Goal: Task Accomplishment & Management: Complete application form

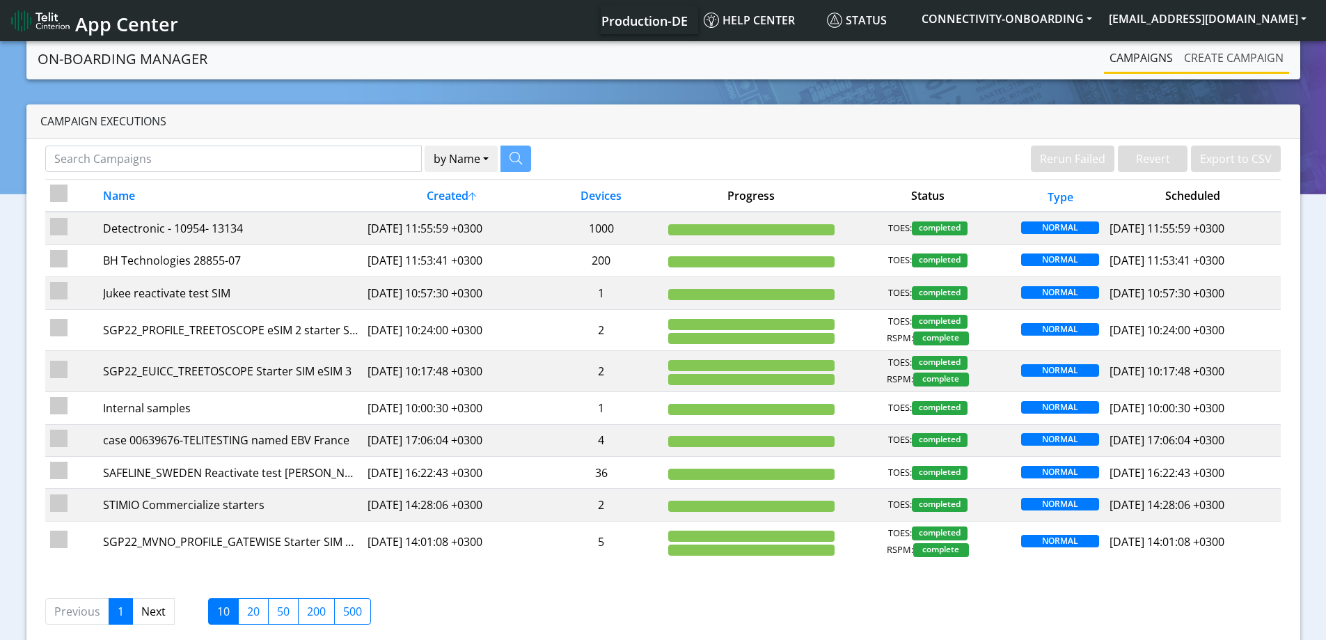
click at [1193, 65] on link "Create campaign" at bounding box center [1233, 58] width 111 height 28
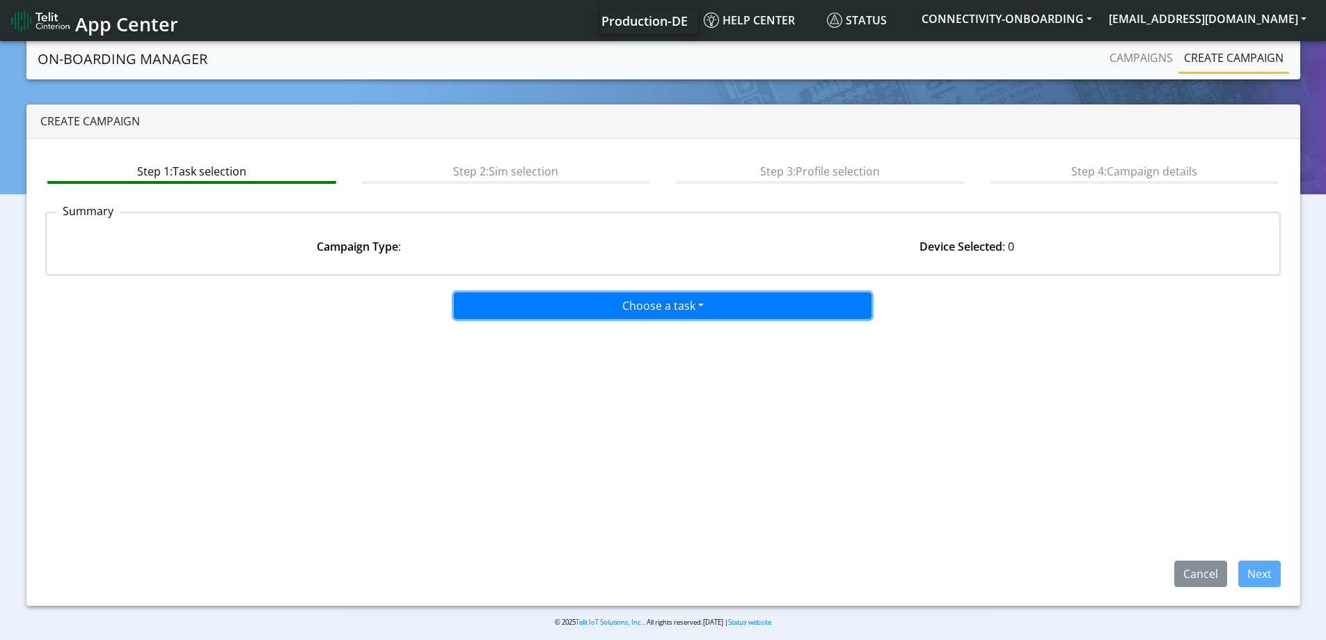
click at [613, 297] on button "Choose a task" at bounding box center [663, 305] width 418 height 26
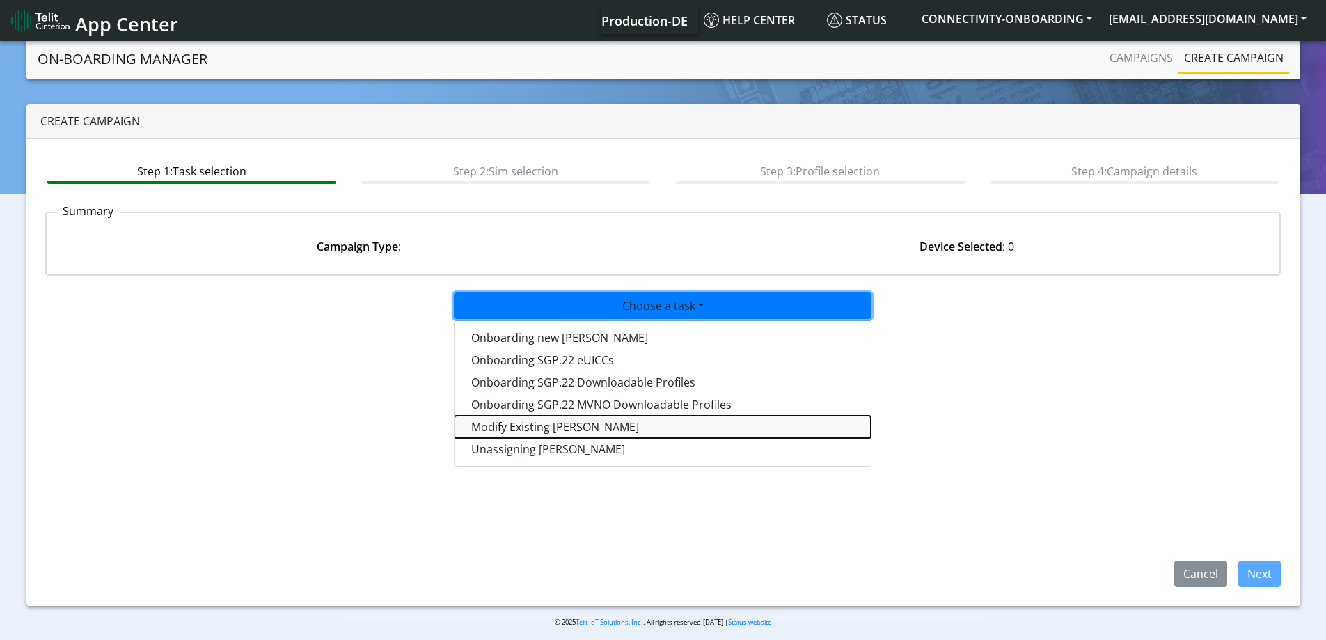
click at [543, 423] on taskiotp-dropdown "Modify Existing [PERSON_NAME]" at bounding box center [663, 427] width 416 height 22
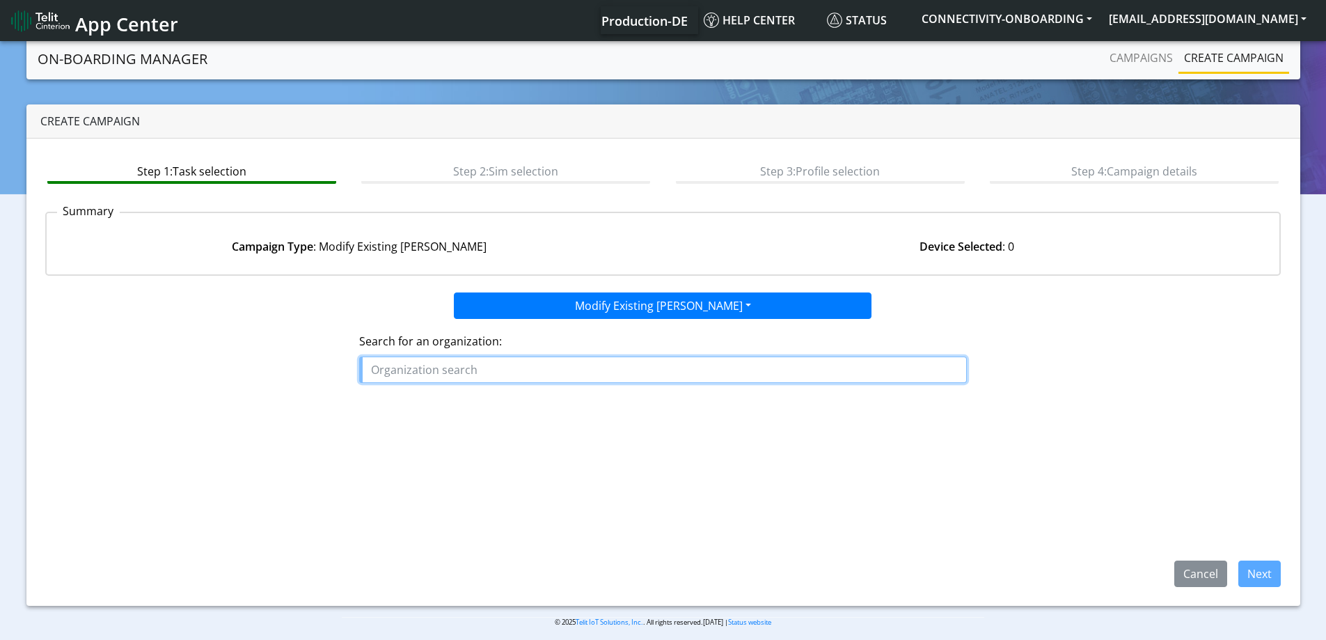
click at [499, 368] on input "text" at bounding box center [663, 369] width 608 height 26
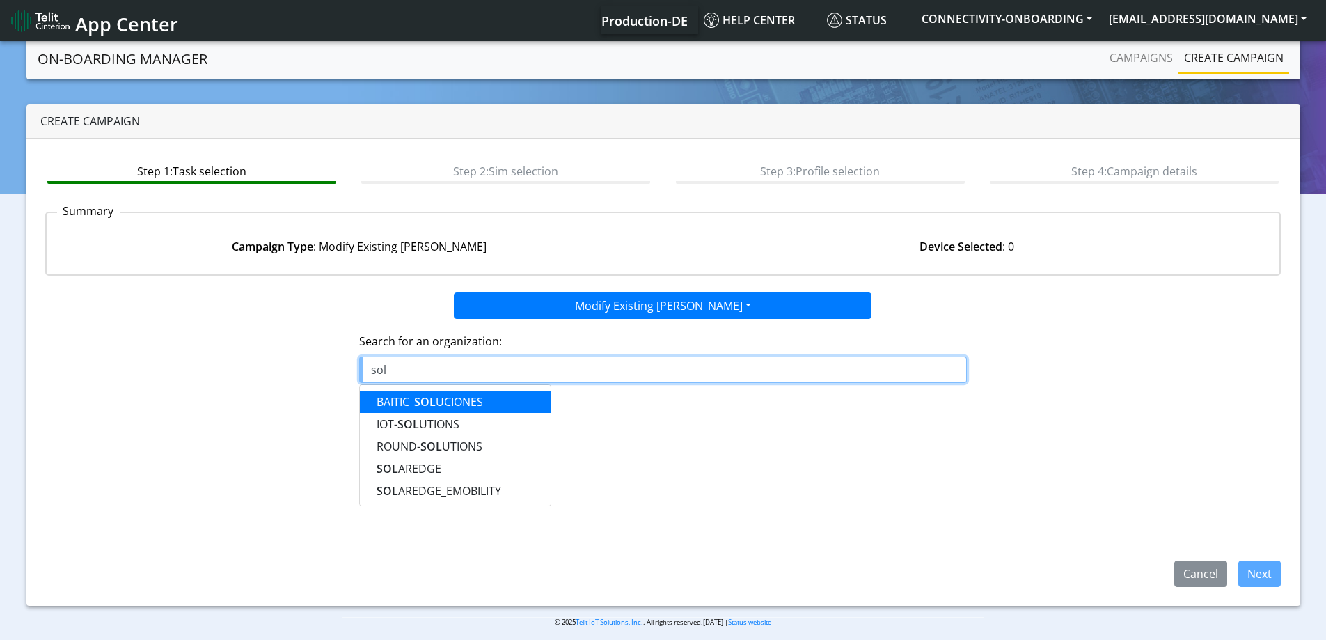
paste input "SOLAREDGE-EV-CHARGERS"
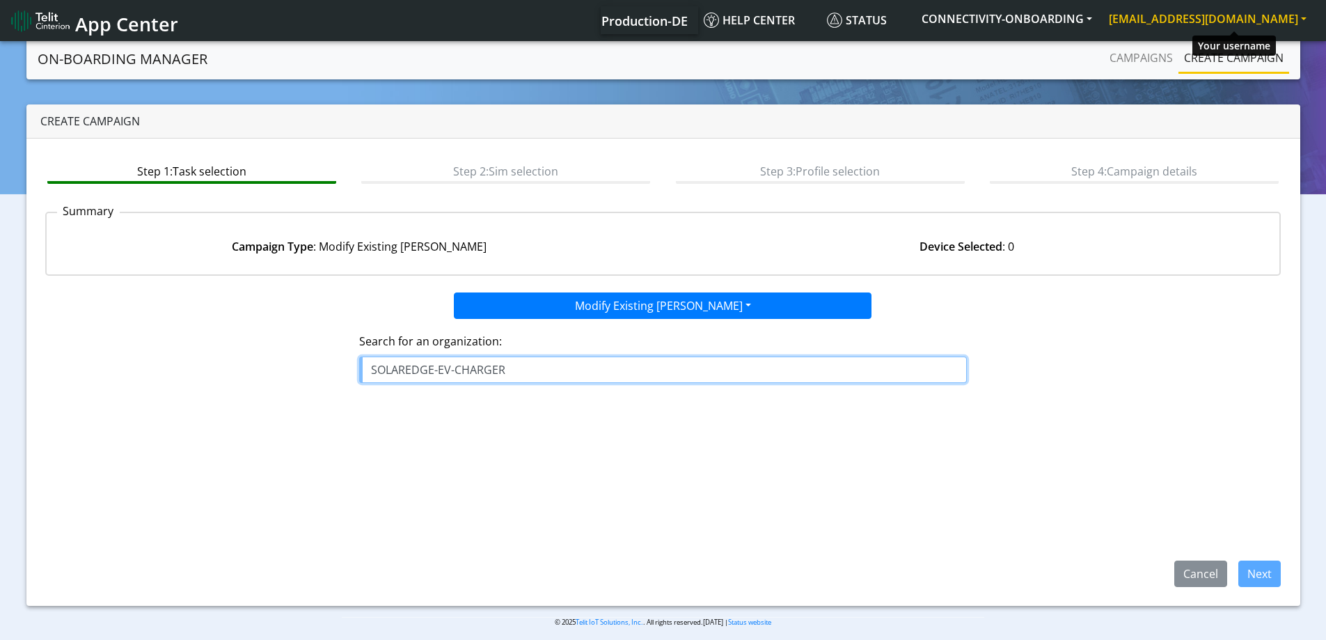
type input "SOLAREDGE-EV-CHARGER"
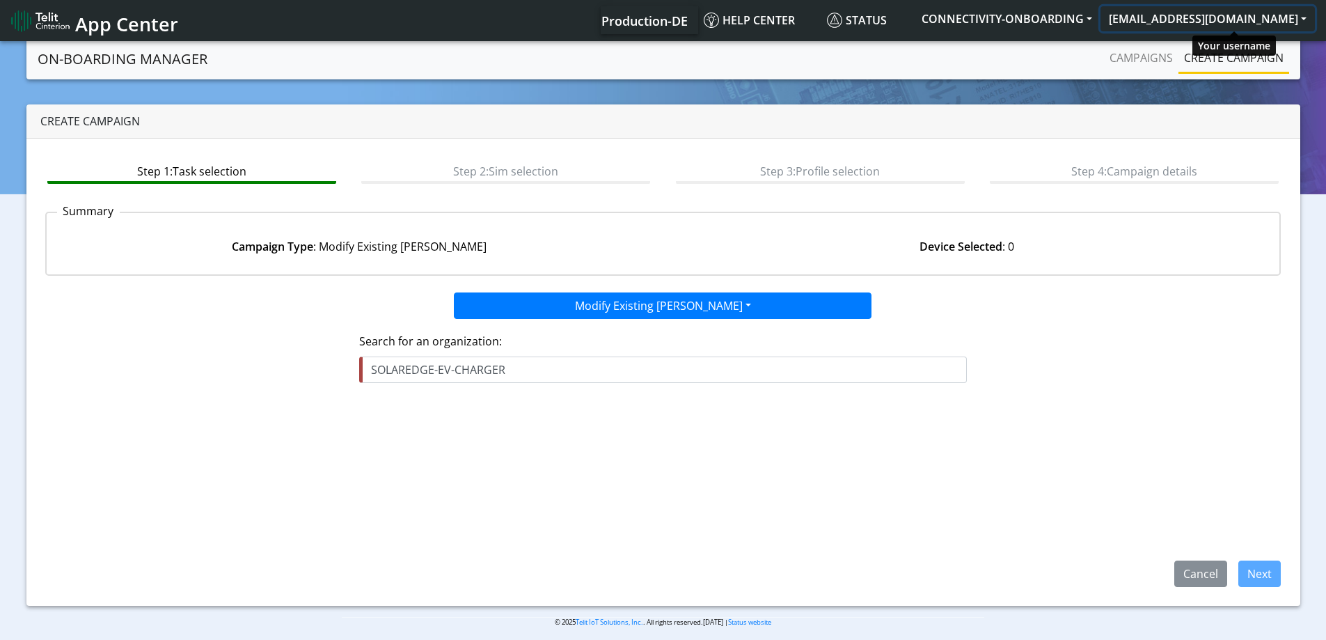
click at [1211, 17] on button "[EMAIL_ADDRESS][DOMAIN_NAME]" at bounding box center [1208, 18] width 214 height 25
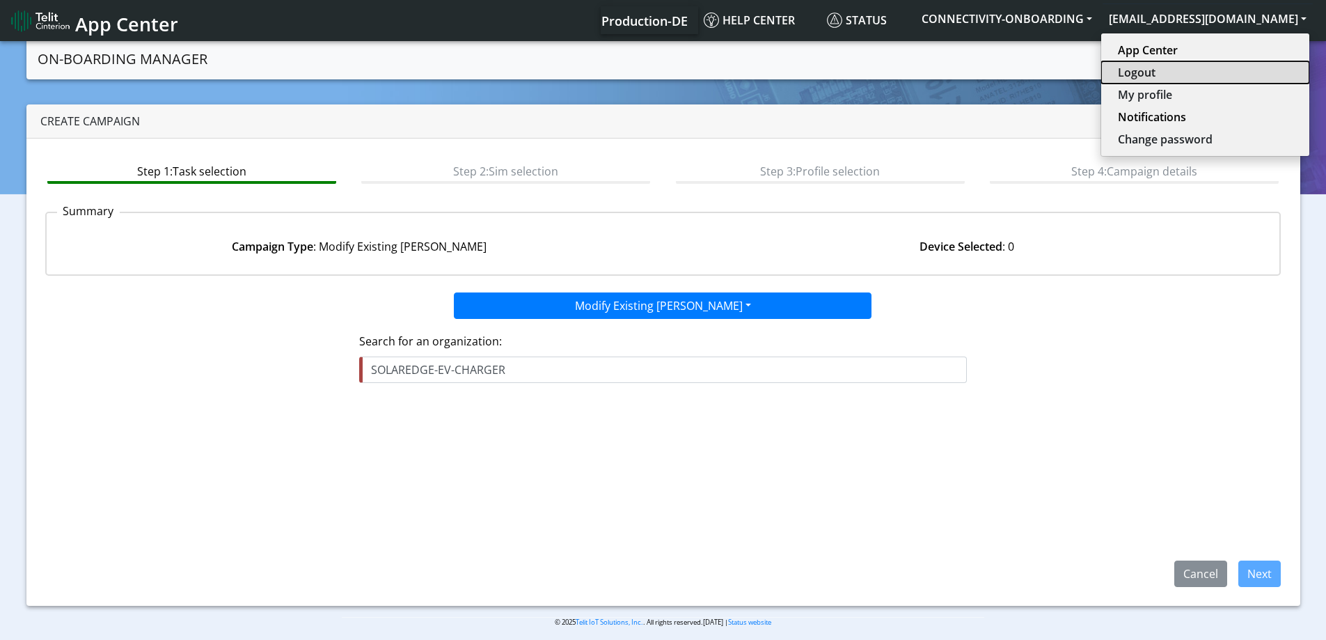
click at [1178, 74] on button "Logout" at bounding box center [1205, 72] width 208 height 22
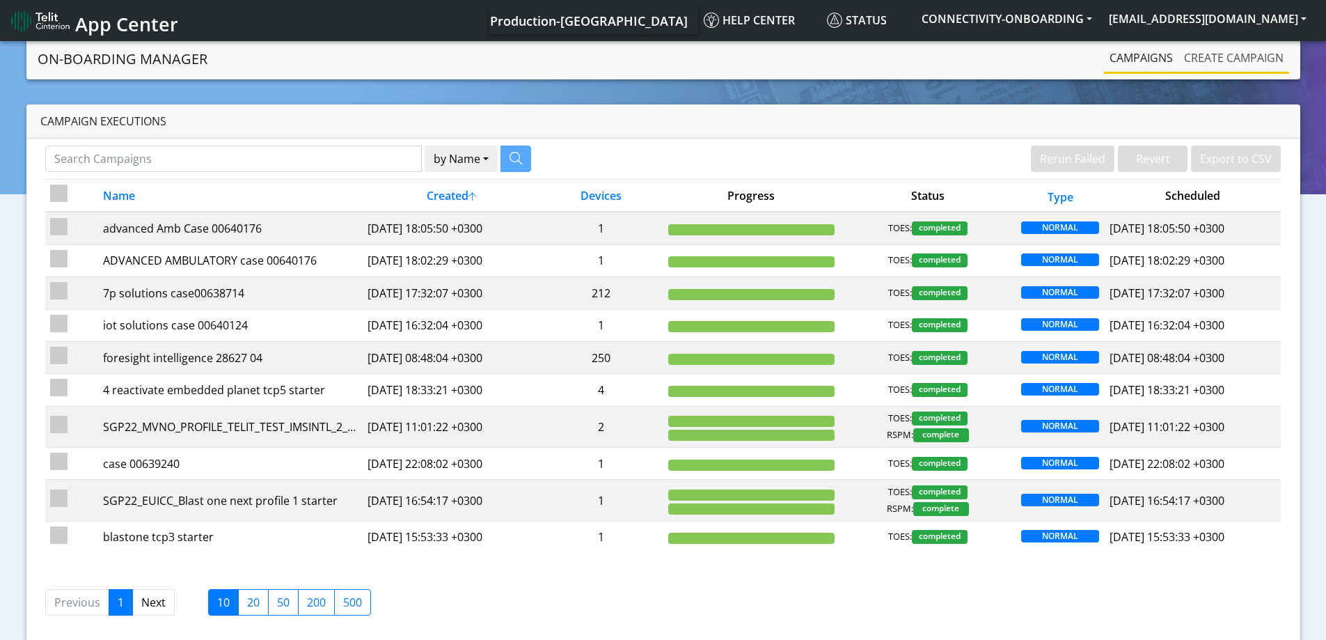
click at [1201, 54] on link "Create campaign" at bounding box center [1233, 58] width 111 height 28
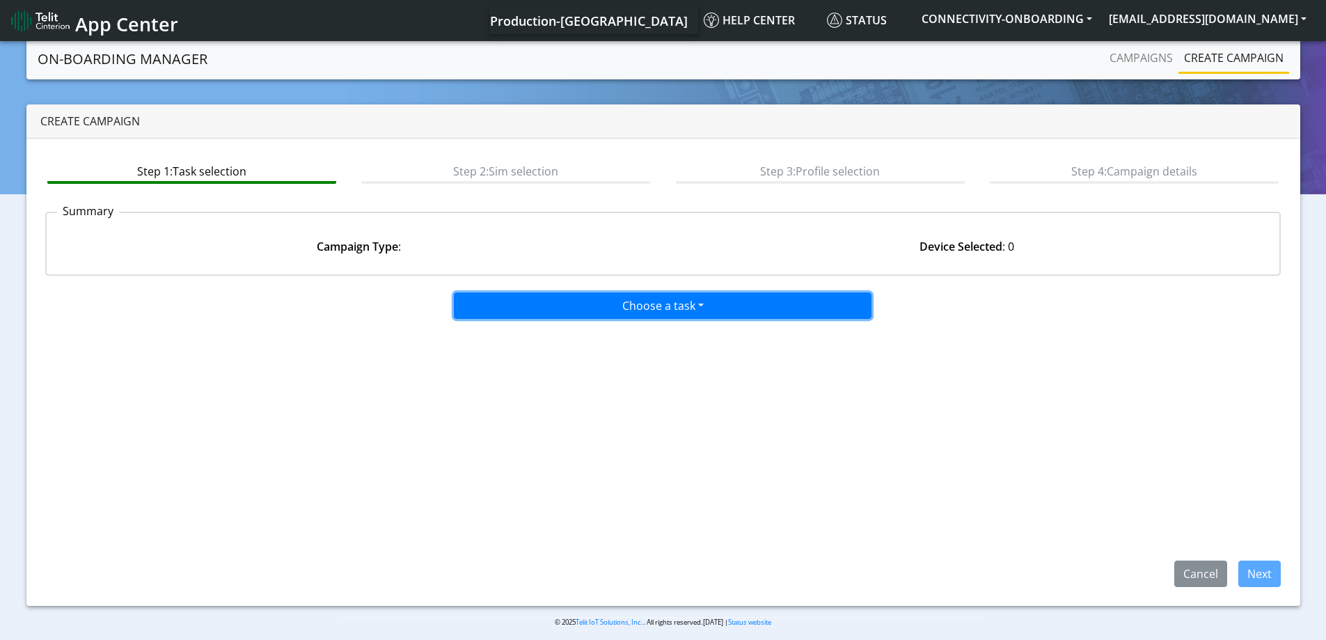
click at [617, 310] on button "Choose a task" at bounding box center [663, 305] width 418 height 26
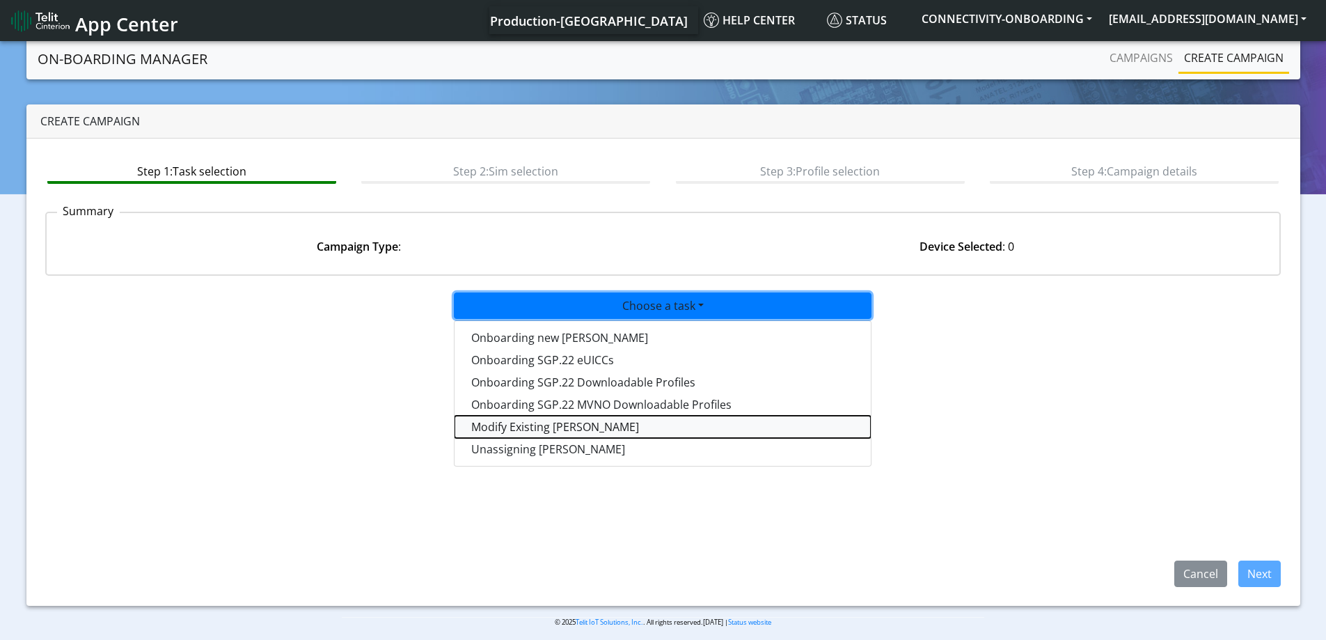
click at [525, 429] on taskiotp-dropdown "Modify Existing [PERSON_NAME]" at bounding box center [663, 427] width 416 height 22
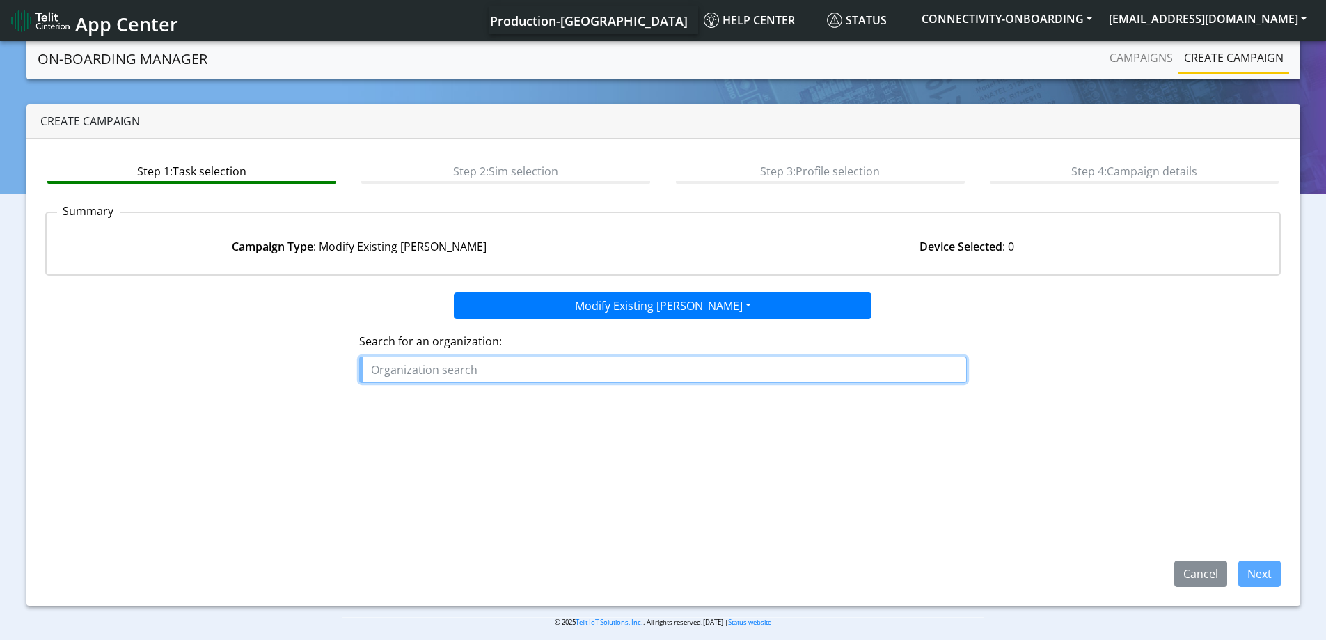
click at [482, 368] on input "text" at bounding box center [663, 369] width 608 height 26
paste input "SOLAREDGE-EV-CHARGERS"
click at [473, 402] on span "SOLAREDGE-EV-CHARGERS" at bounding box center [448, 401] width 143 height 15
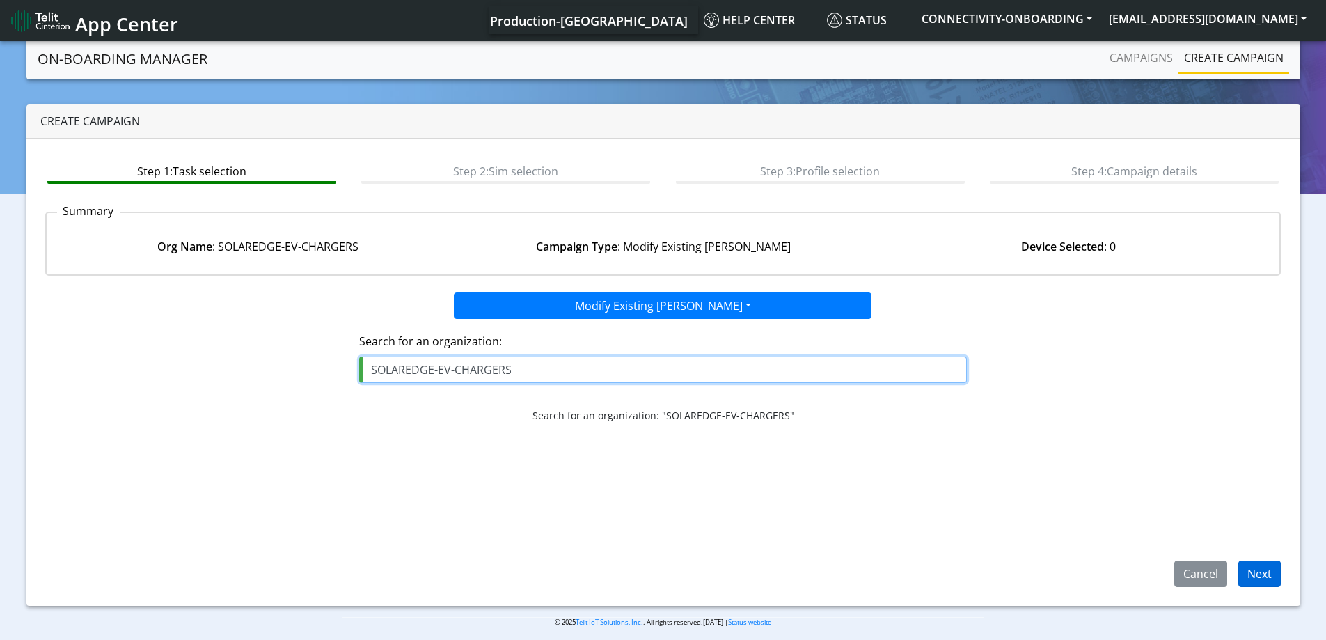
type input "SOLAREDGE-EV-CHARGERS"
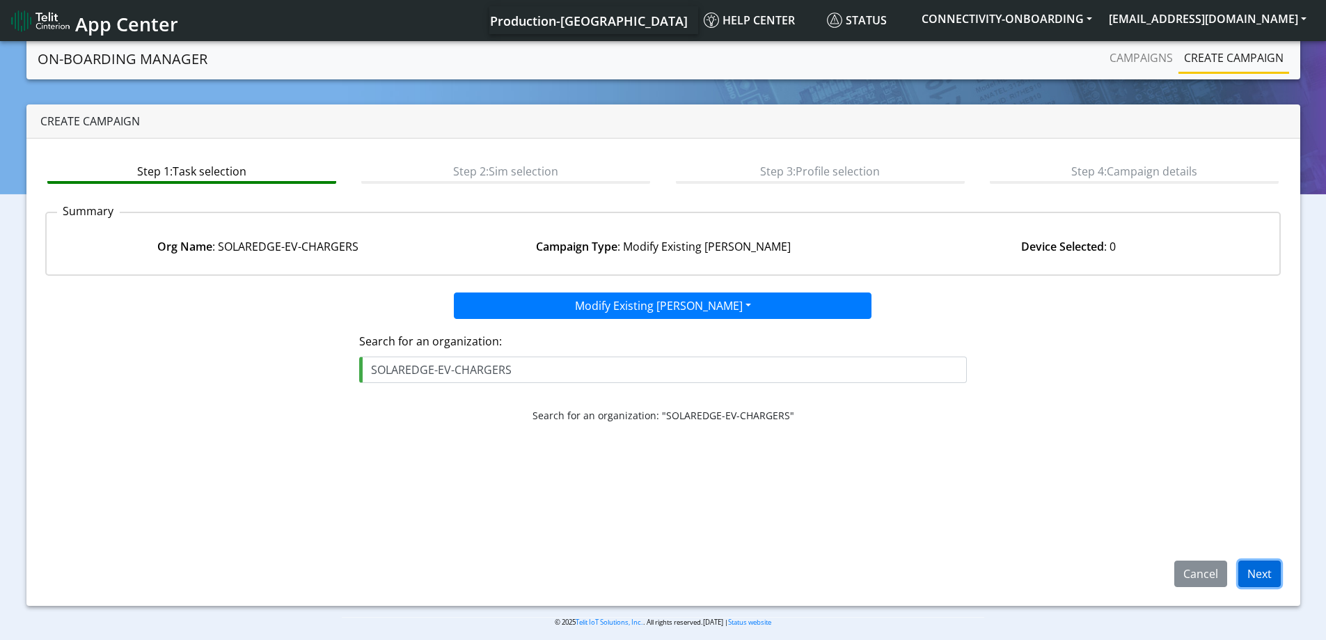
click at [1264, 574] on button "Next" at bounding box center [1259, 573] width 42 height 26
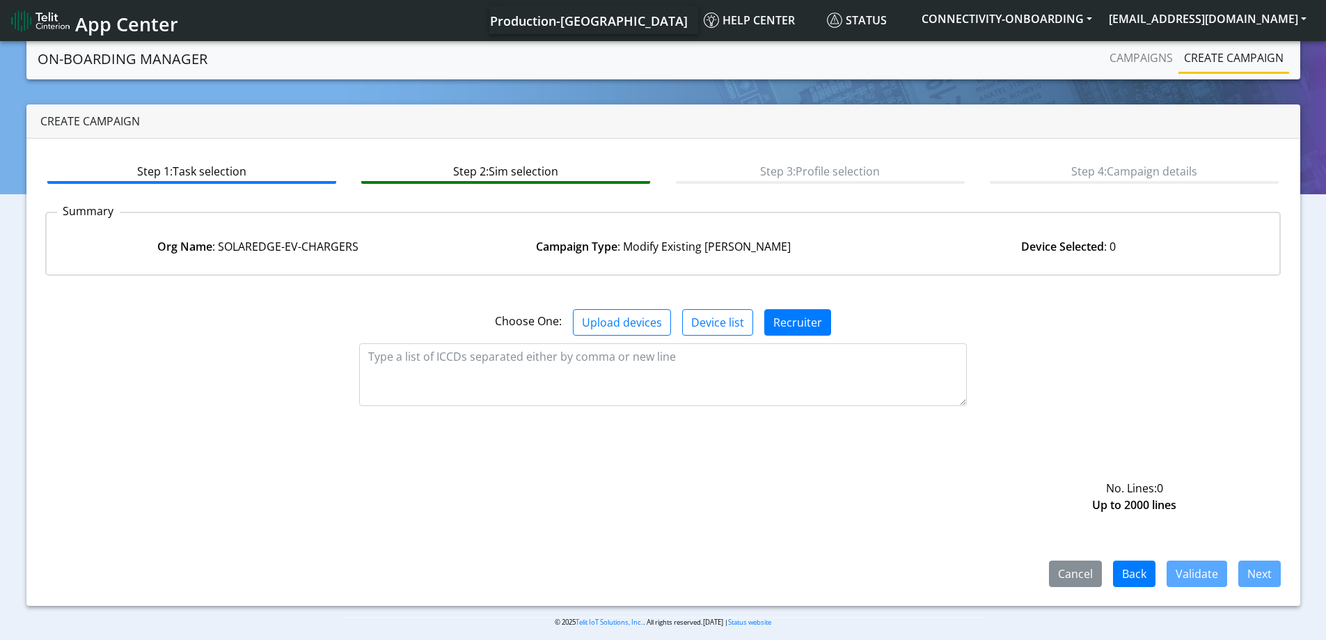
drag, startPoint x: 574, startPoint y: 381, endPoint x: 585, endPoint y: 366, distance: 18.5
click at [585, 366] on div "No. Lines: 0 Up to 2000 lines" at bounding box center [663, 386] width 1257 height 79
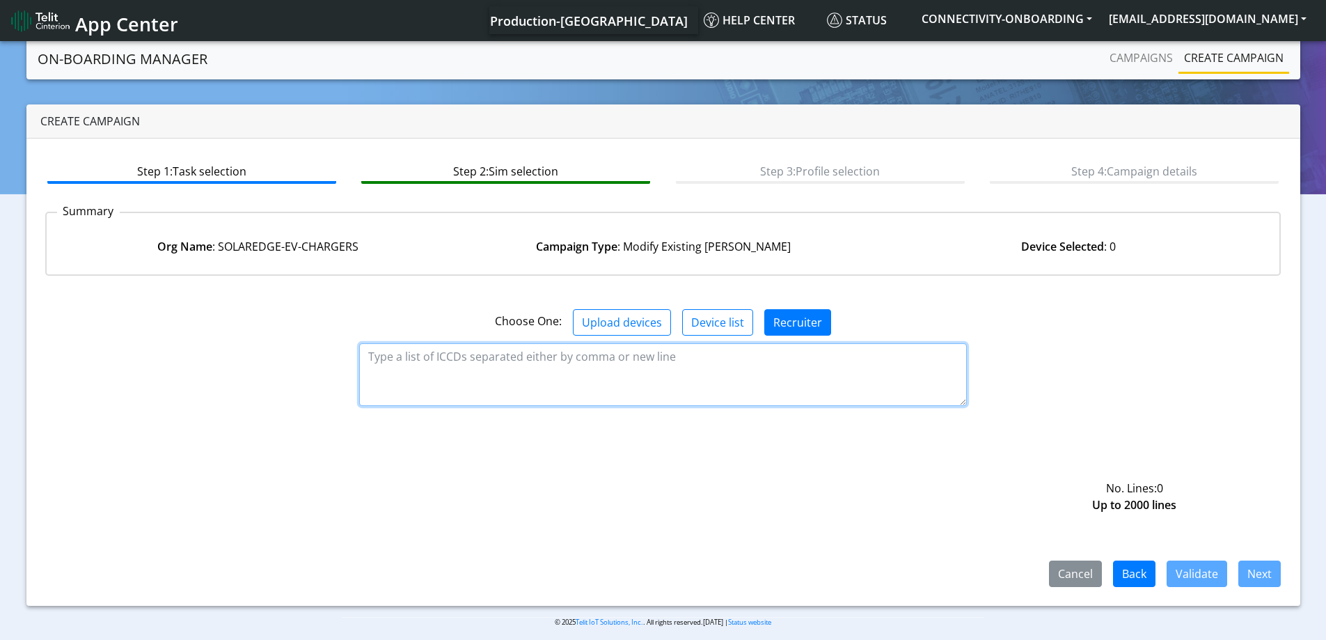
click at [585, 366] on textarea at bounding box center [663, 374] width 608 height 63
paste textarea "89358152000000170482"
type textarea "89358152000000170482"
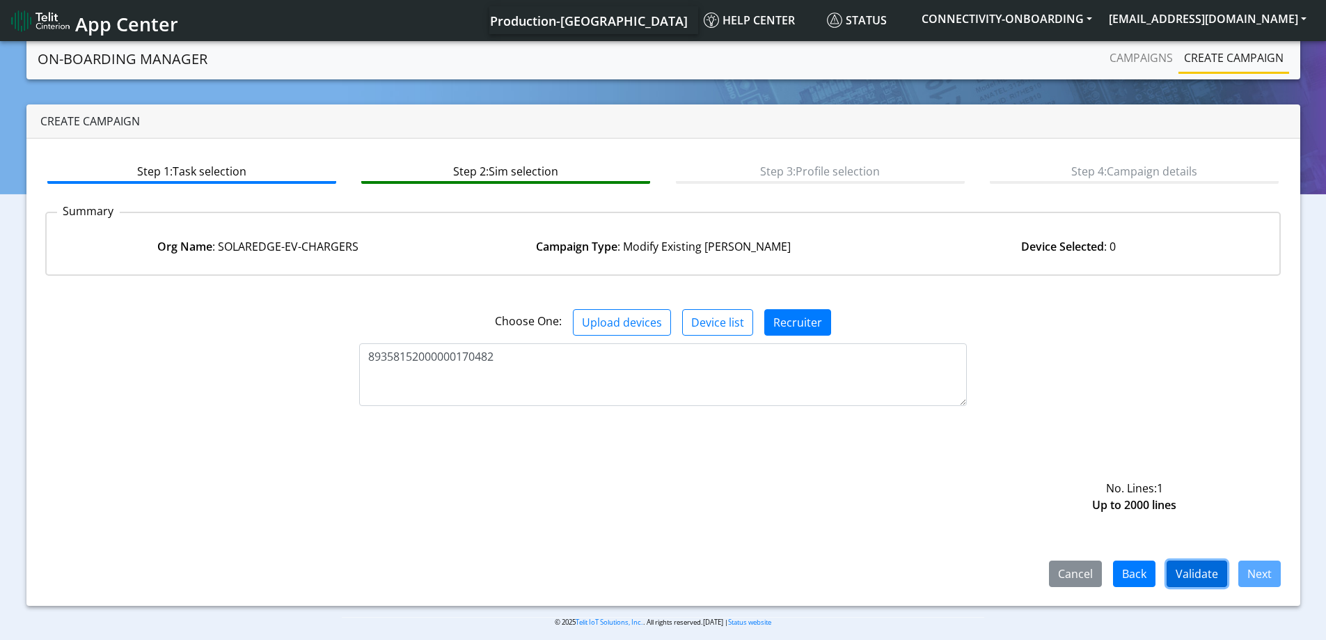
click at [1207, 576] on button "Validate" at bounding box center [1197, 573] width 61 height 26
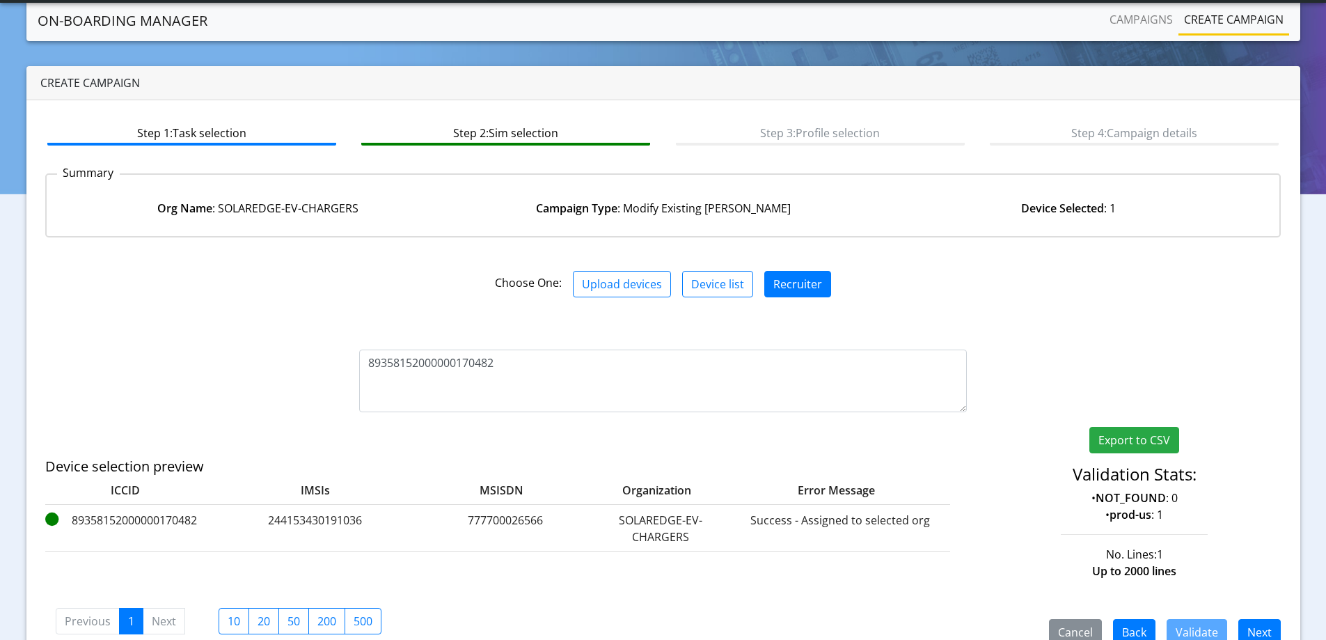
scroll to position [68, 0]
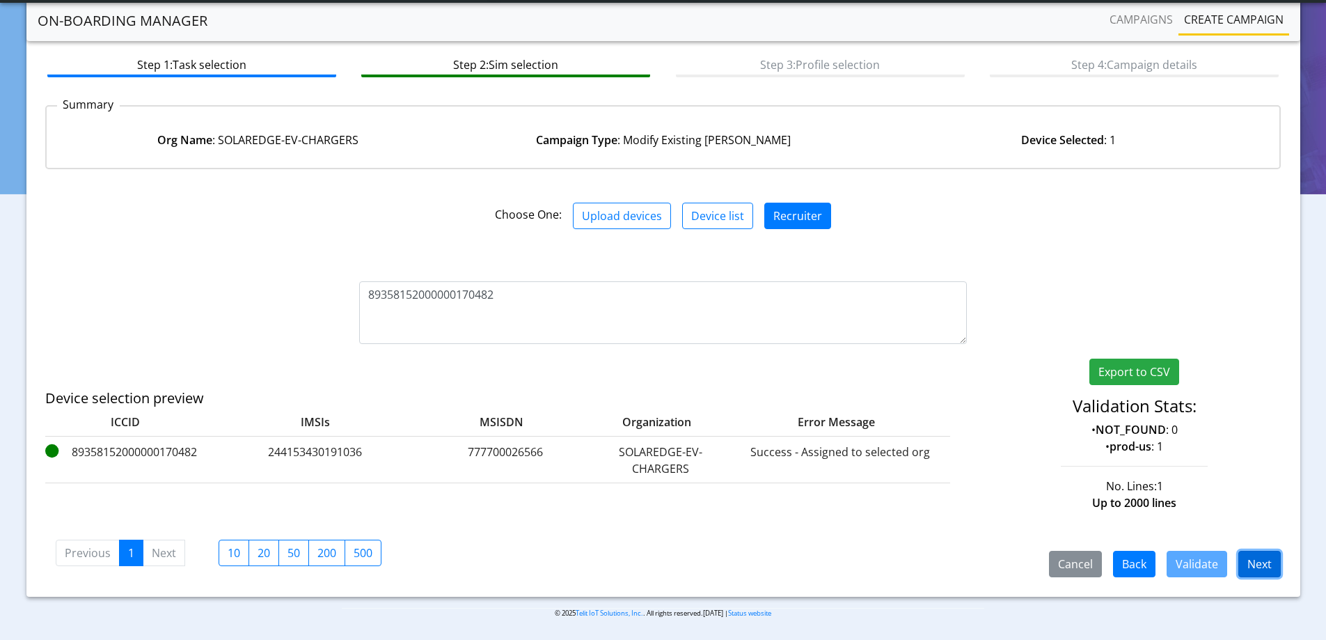
click at [1248, 566] on button "Next" at bounding box center [1259, 564] width 42 height 26
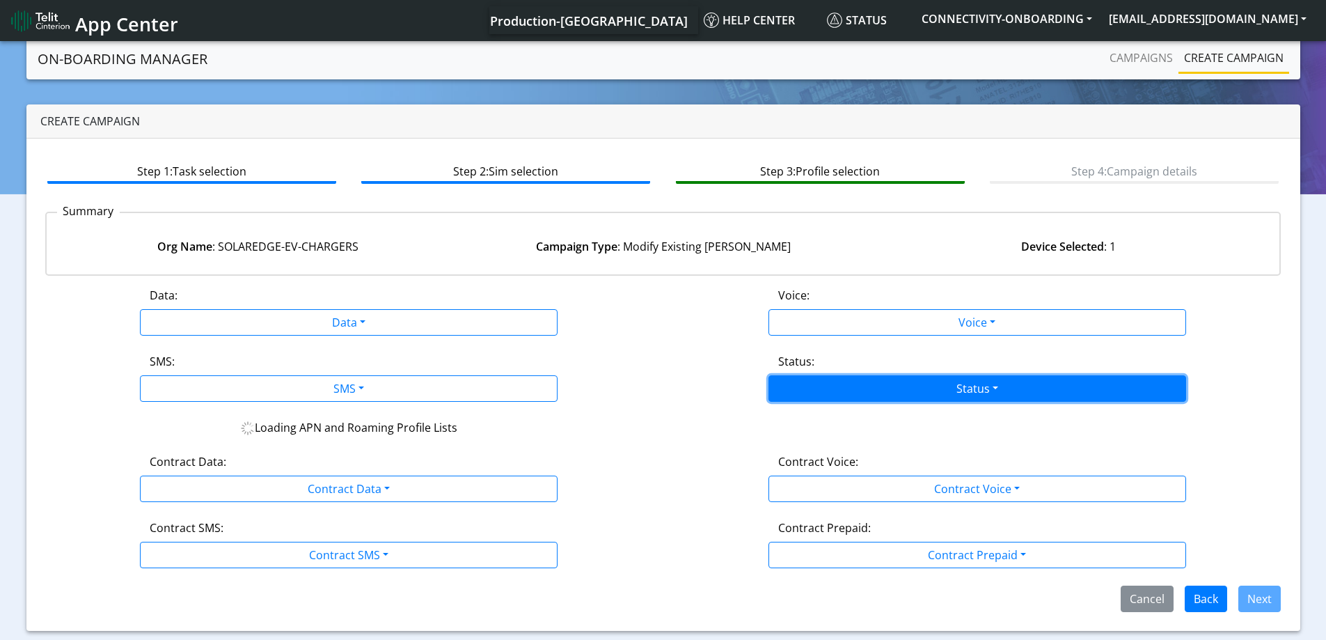
click at [879, 381] on button "Status" at bounding box center [977, 388] width 418 height 26
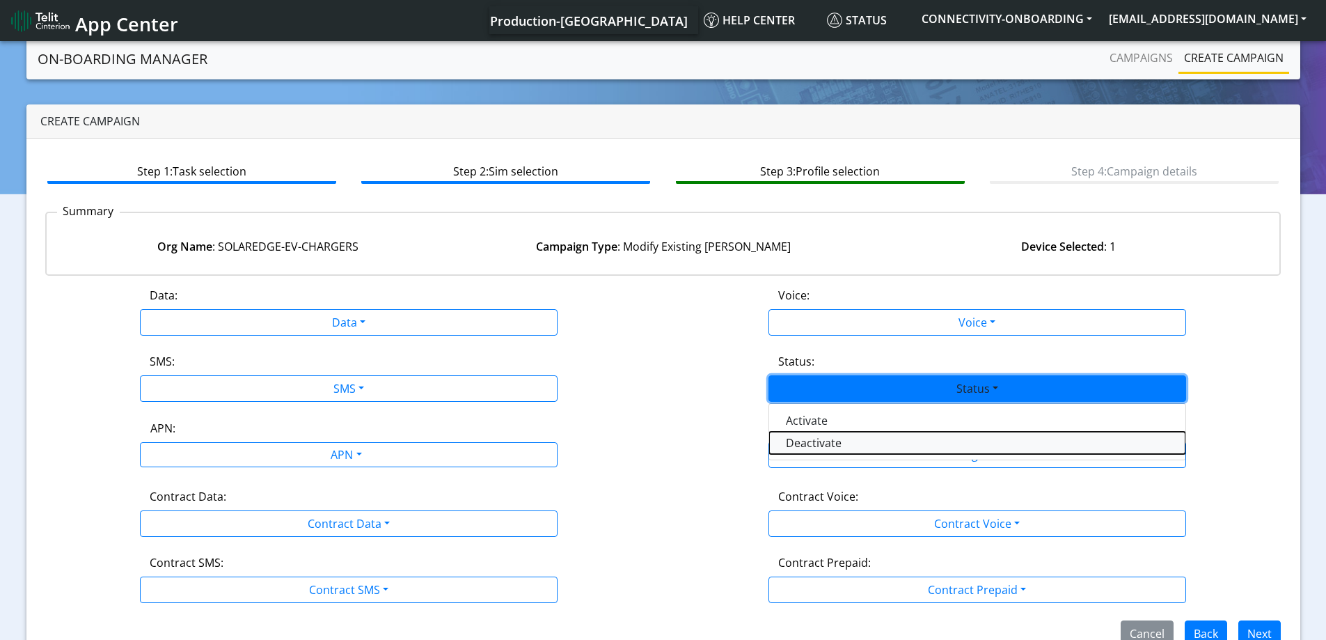
click at [817, 438] on button "Deactivate" at bounding box center [977, 443] width 416 height 22
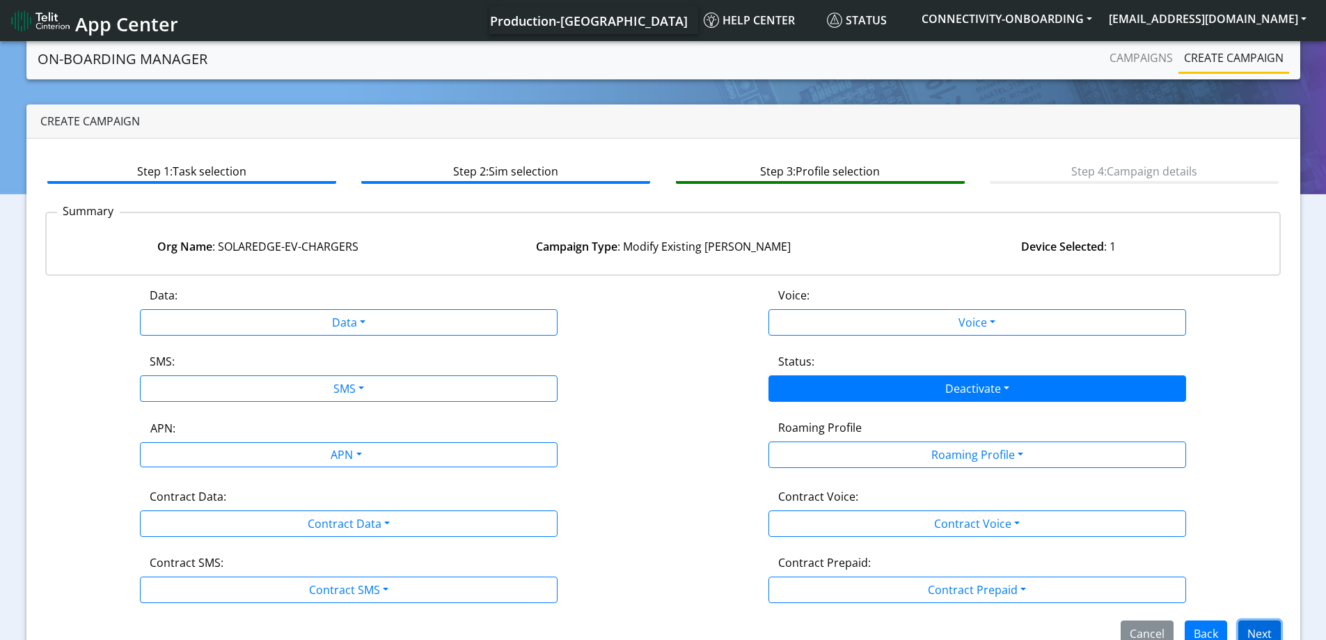
click at [1259, 624] on button "Next" at bounding box center [1259, 633] width 42 height 26
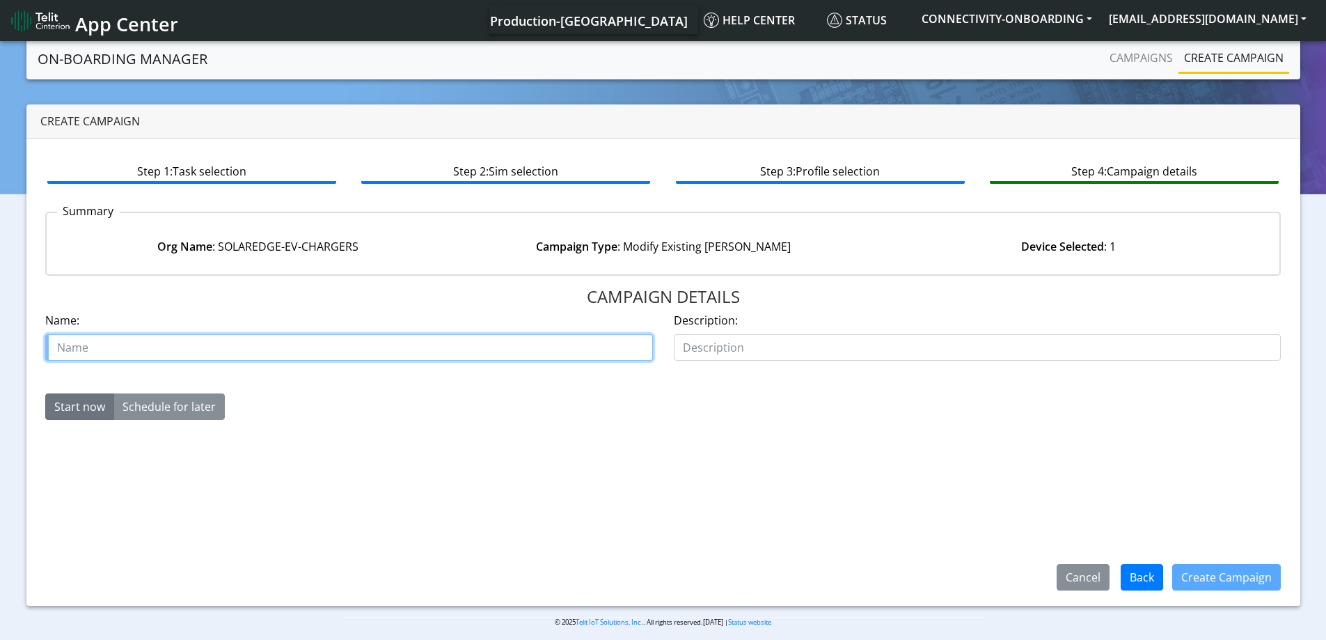
click at [478, 349] on input "text" at bounding box center [349, 347] width 608 height 26
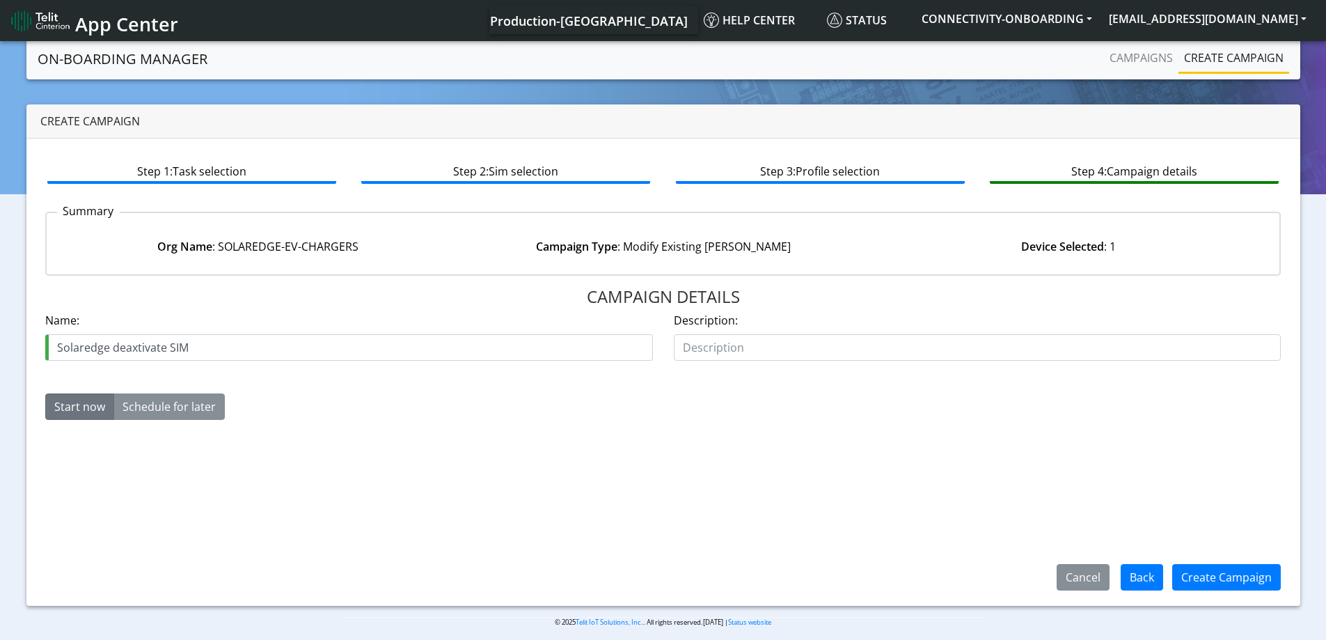
drag, startPoint x: 124, startPoint y: 333, endPoint x: 130, endPoint y: 336, distance: 7.2
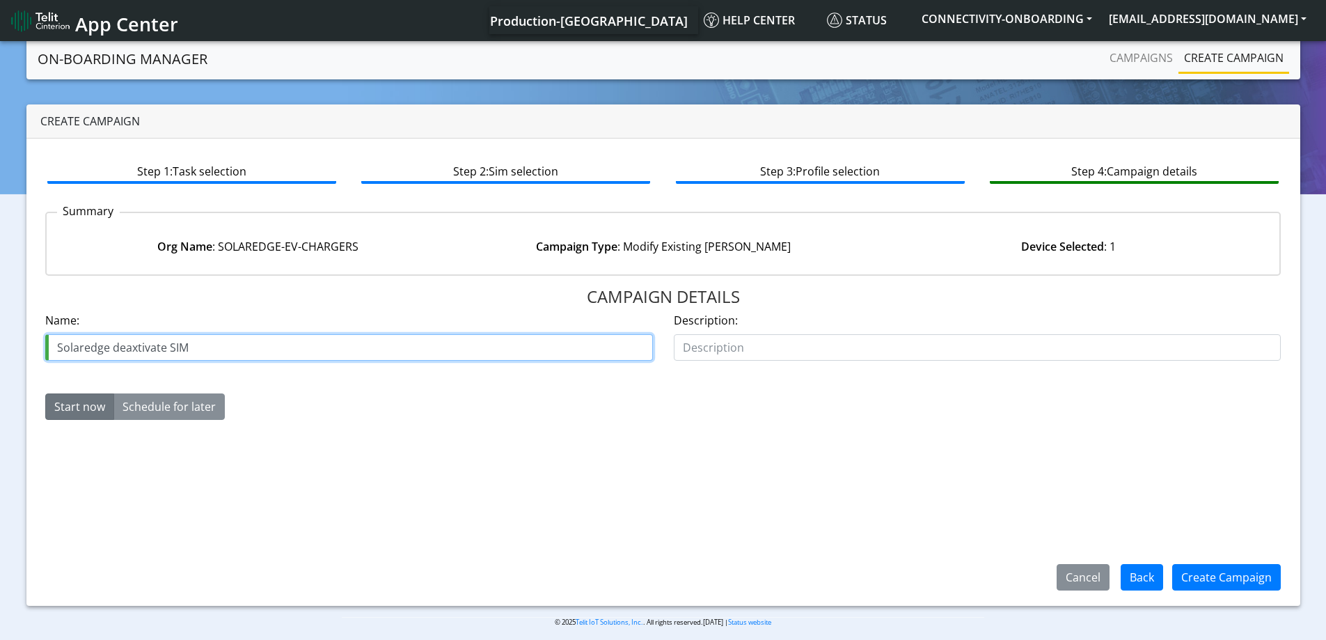
drag, startPoint x: 130, startPoint y: 336, endPoint x: 130, endPoint y: 350, distance: 13.9
click at [130, 350] on input "Solaredge deaxtivate SIM" at bounding box center [349, 347] width 608 height 26
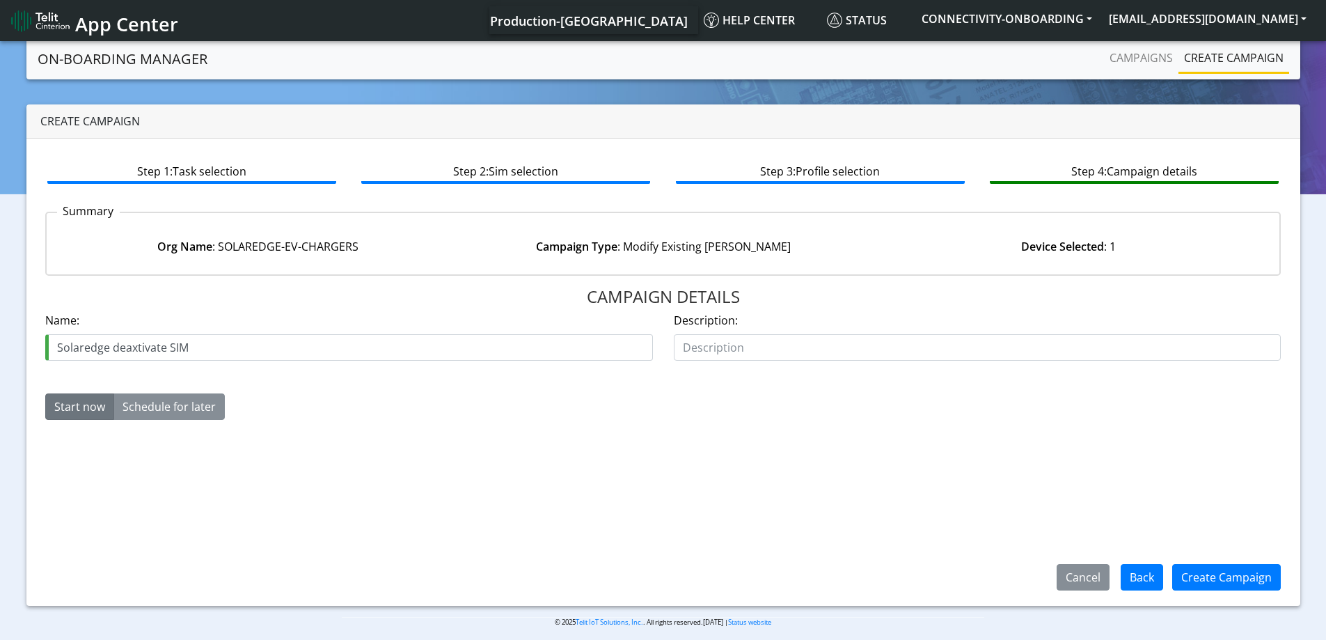
drag, startPoint x: 129, startPoint y: 349, endPoint x: 187, endPoint y: 391, distance: 71.9
click at [287, 469] on div "CAMPAIGN DETAILS Name: Solaredge deaxtivate SIM Description: Start now Schedule…" at bounding box center [663, 437] width 1236 height 300
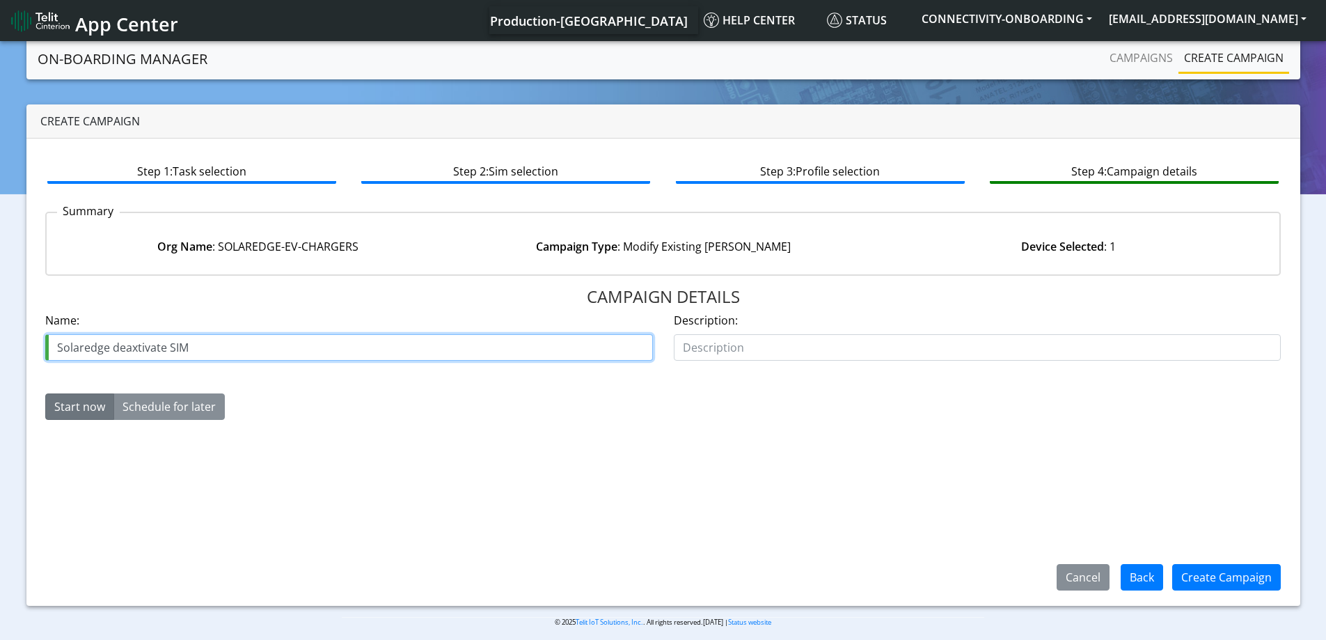
click at [136, 346] on input "Solaredge deaxtivate SIM" at bounding box center [349, 347] width 608 height 26
type input "Solaredge deactivate SIM"
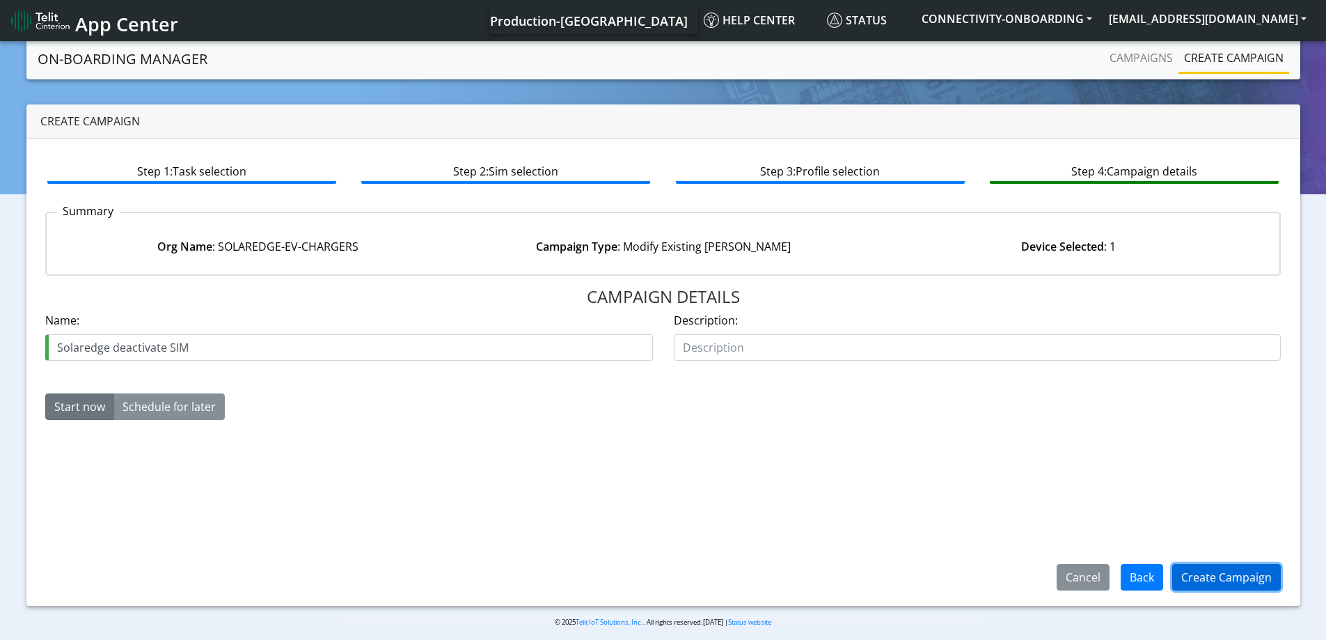
click at [1192, 585] on button "Create Campaign" at bounding box center [1226, 577] width 109 height 26
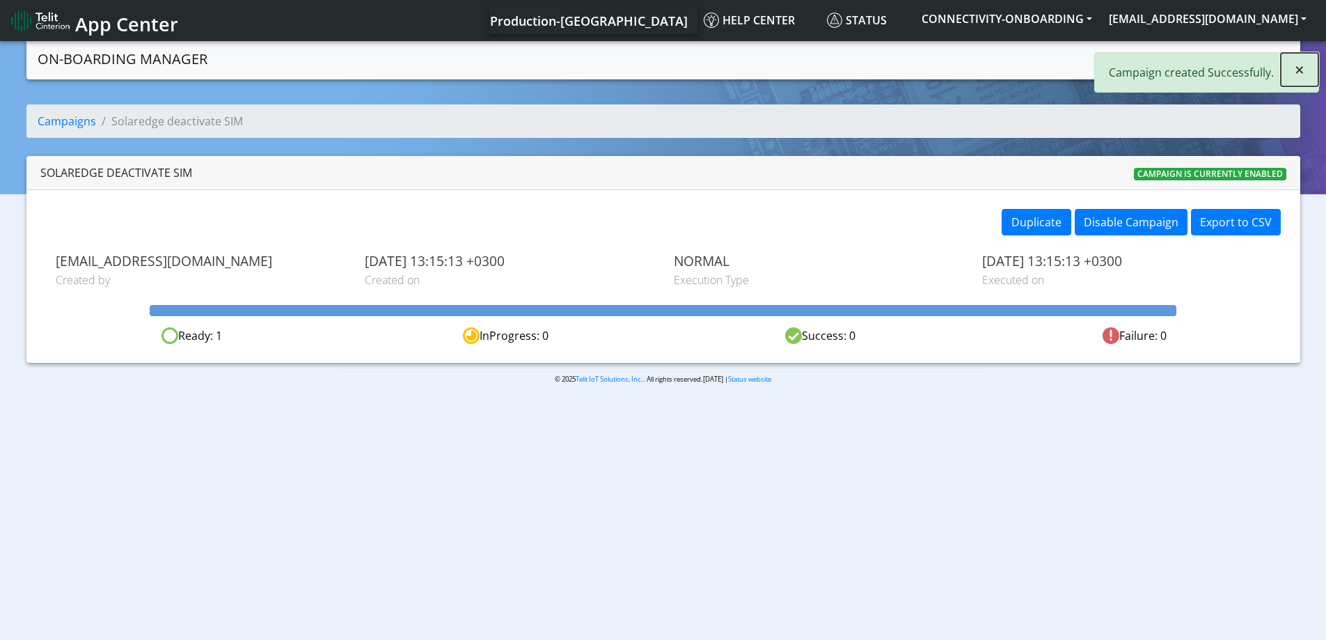
drag, startPoint x: 1302, startPoint y: 70, endPoint x: 1139, endPoint y: 59, distance: 163.3
click at [1300, 70] on span "×" at bounding box center [1300, 69] width 10 height 23
click at [1131, 59] on link "Campaigns" at bounding box center [1141, 58] width 74 height 28
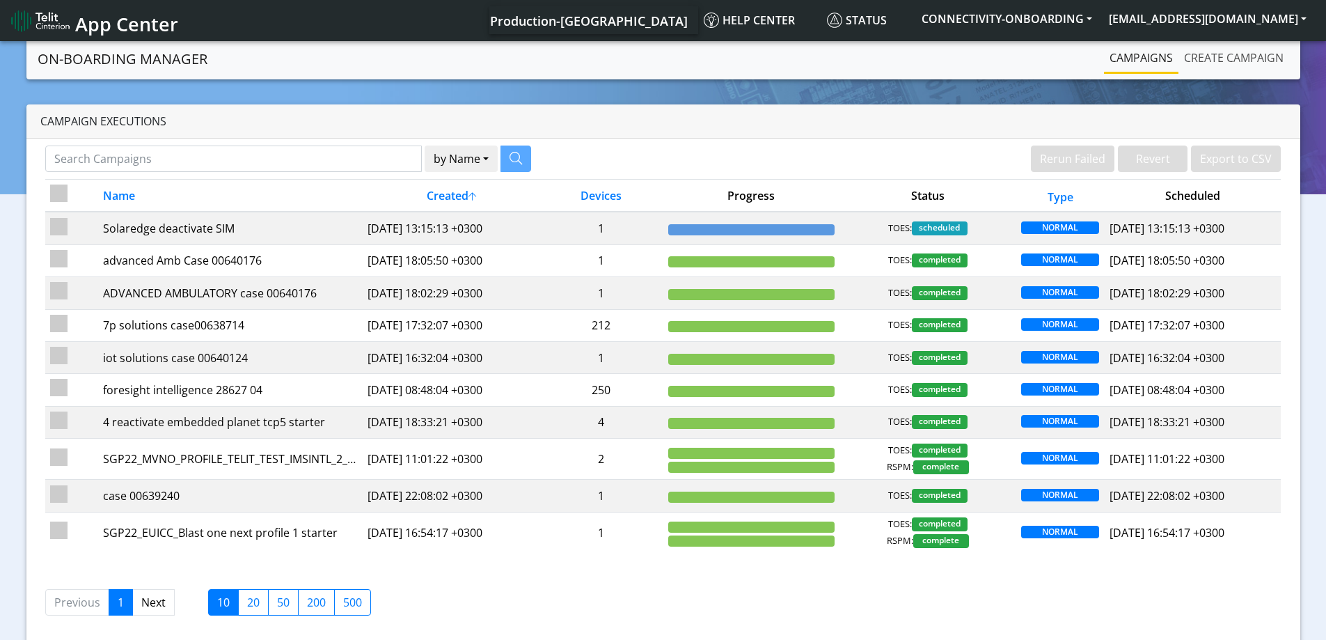
drag, startPoint x: 1179, startPoint y: 60, endPoint x: 1104, endPoint y: 59, distance: 75.2
click at [1181, 60] on link "Create campaign" at bounding box center [1233, 58] width 111 height 28
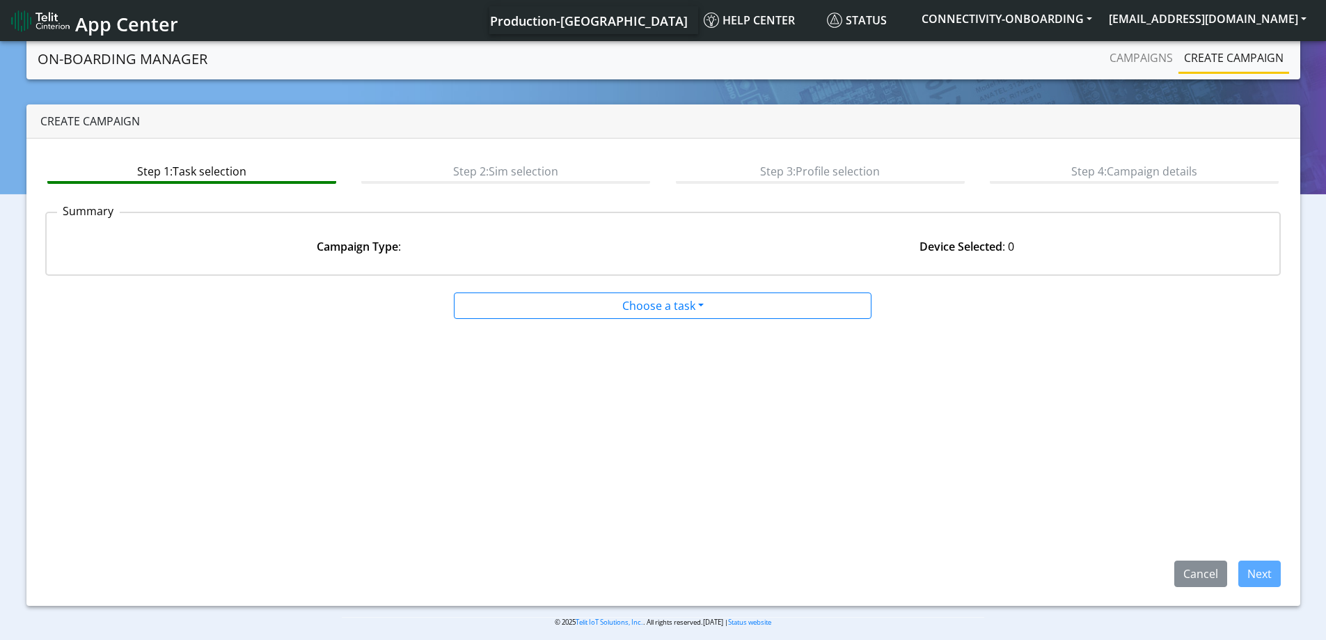
click at [1102, 58] on div "Campaigns Create campaign" at bounding box center [1079, 59] width 420 height 30
click at [1138, 66] on link "Campaigns" at bounding box center [1141, 58] width 74 height 28
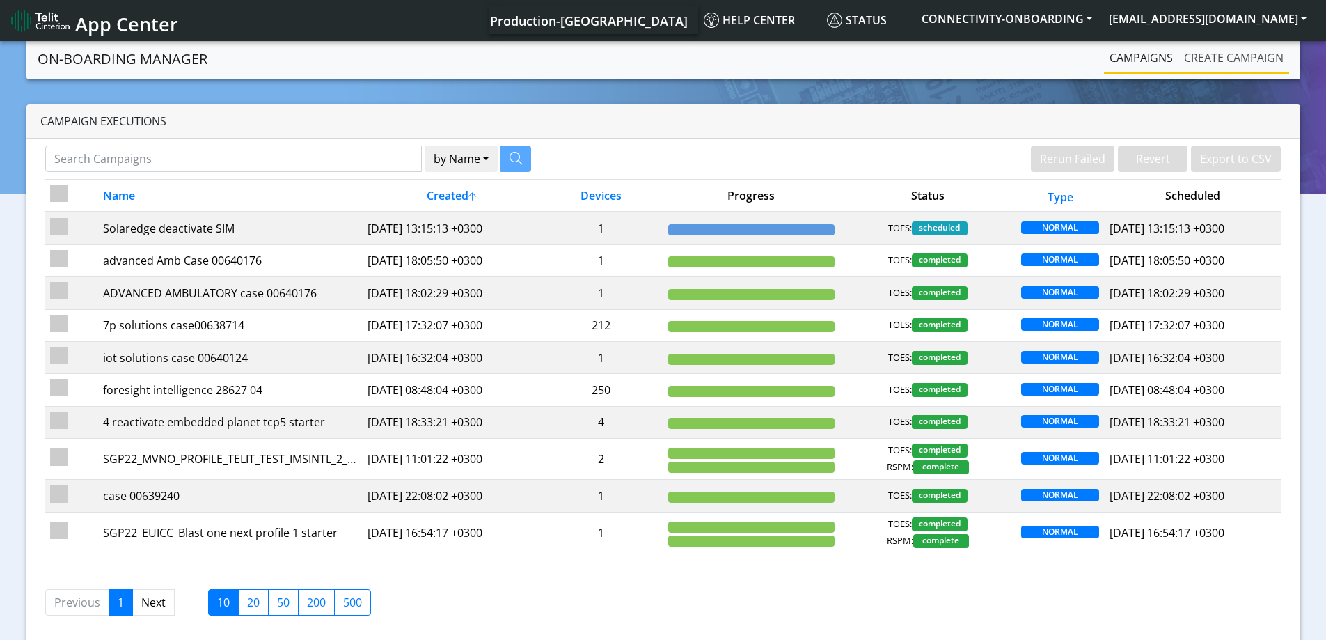
click at [1195, 49] on link "Create campaign" at bounding box center [1233, 58] width 111 height 28
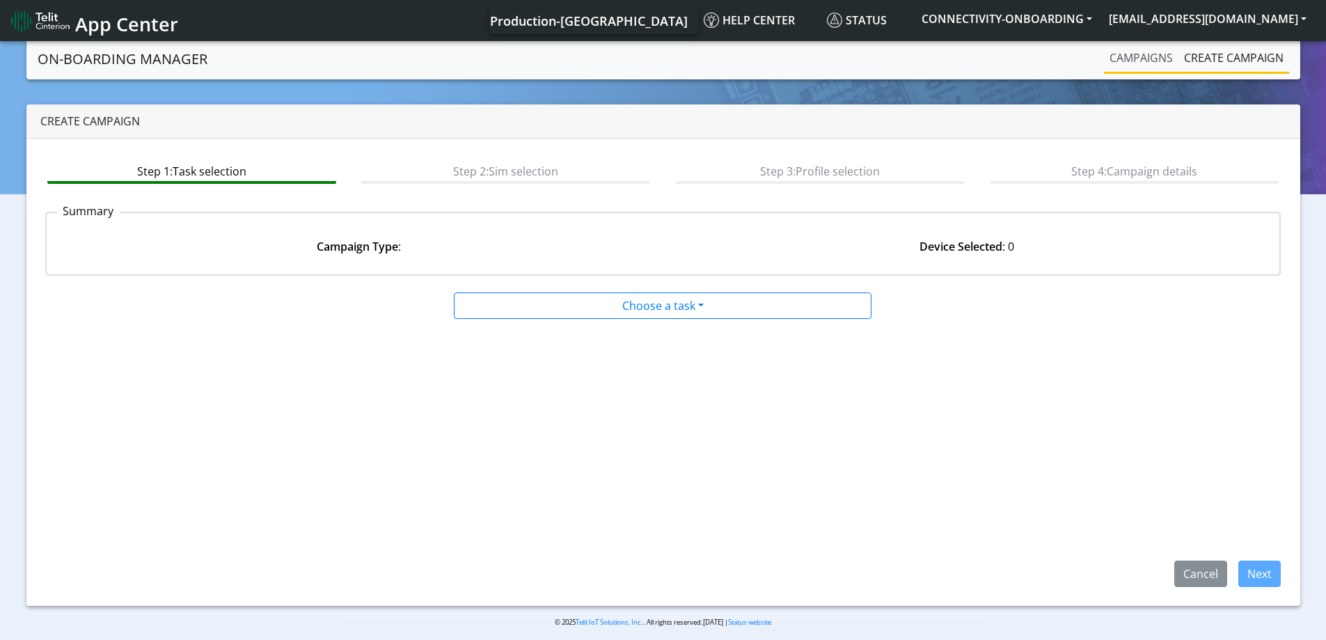
click at [1126, 52] on link "Campaigns" at bounding box center [1141, 58] width 74 height 28
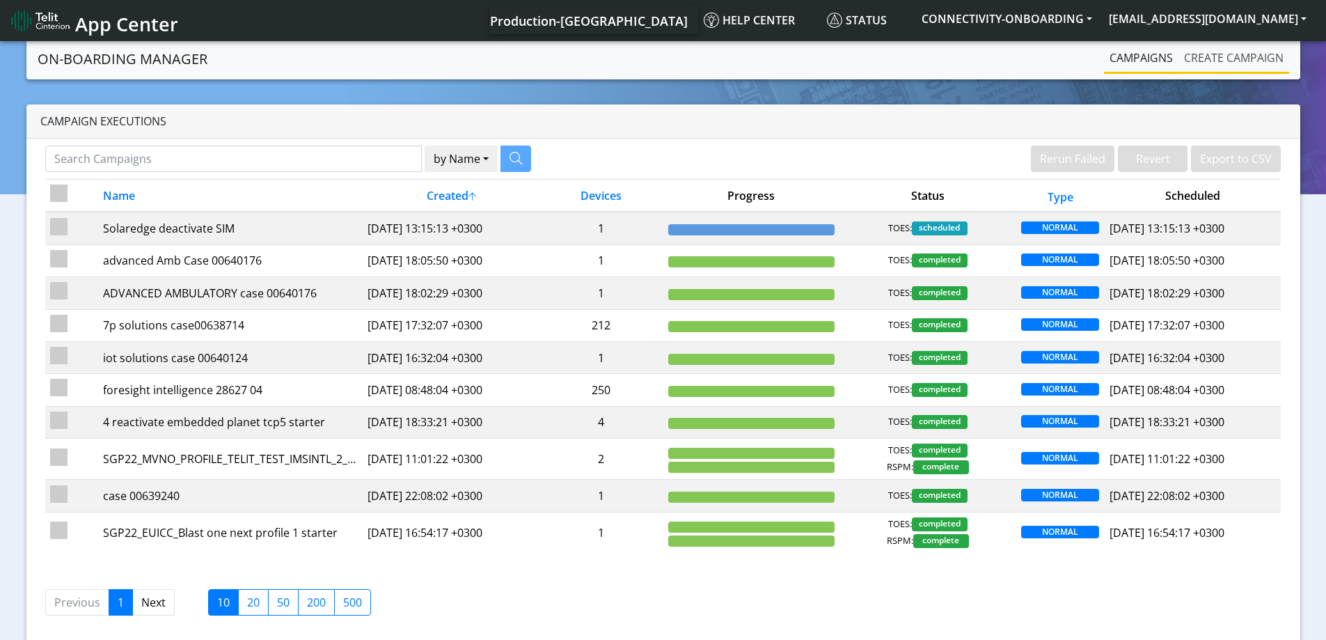
click at [1226, 52] on link "Create campaign" at bounding box center [1233, 58] width 111 height 28
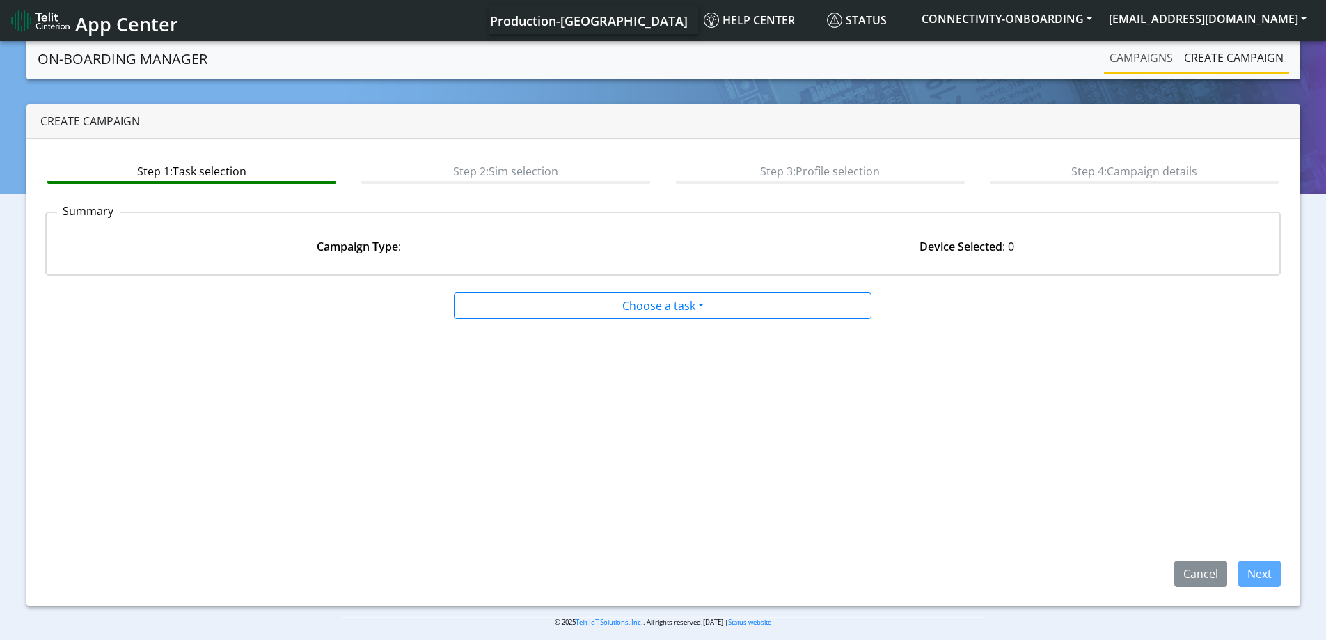
click at [1129, 55] on link "Campaigns" at bounding box center [1141, 58] width 74 height 28
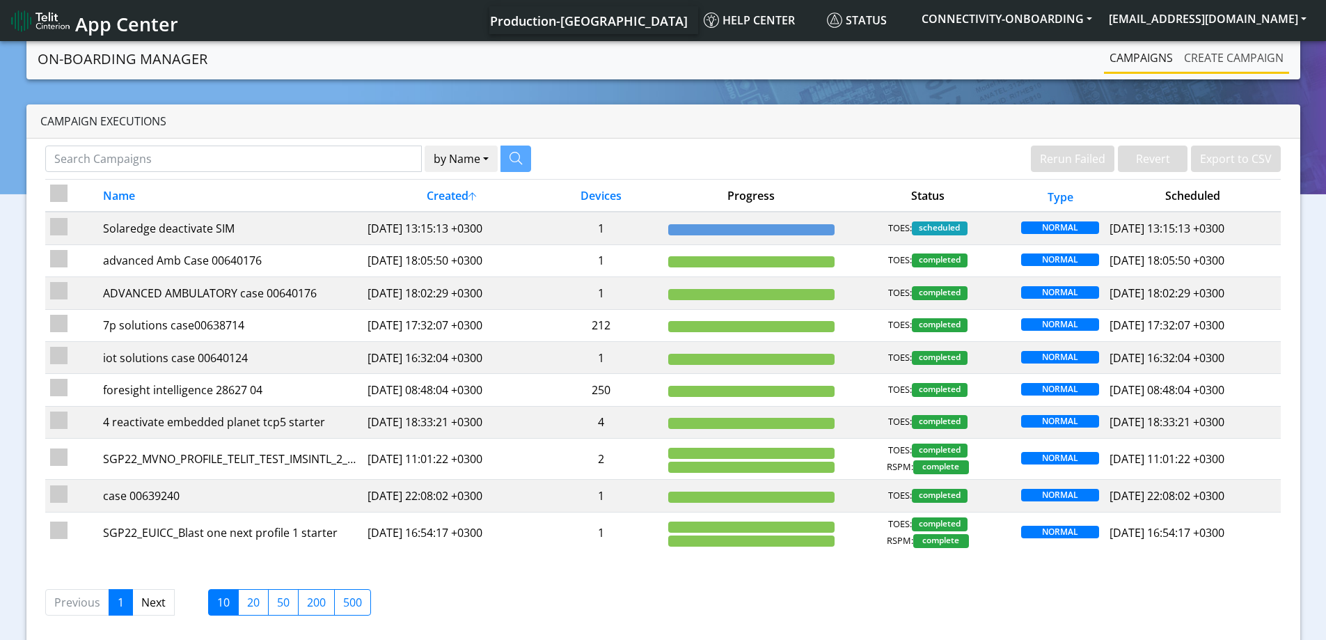
click at [1183, 47] on link "Create campaign" at bounding box center [1233, 58] width 111 height 28
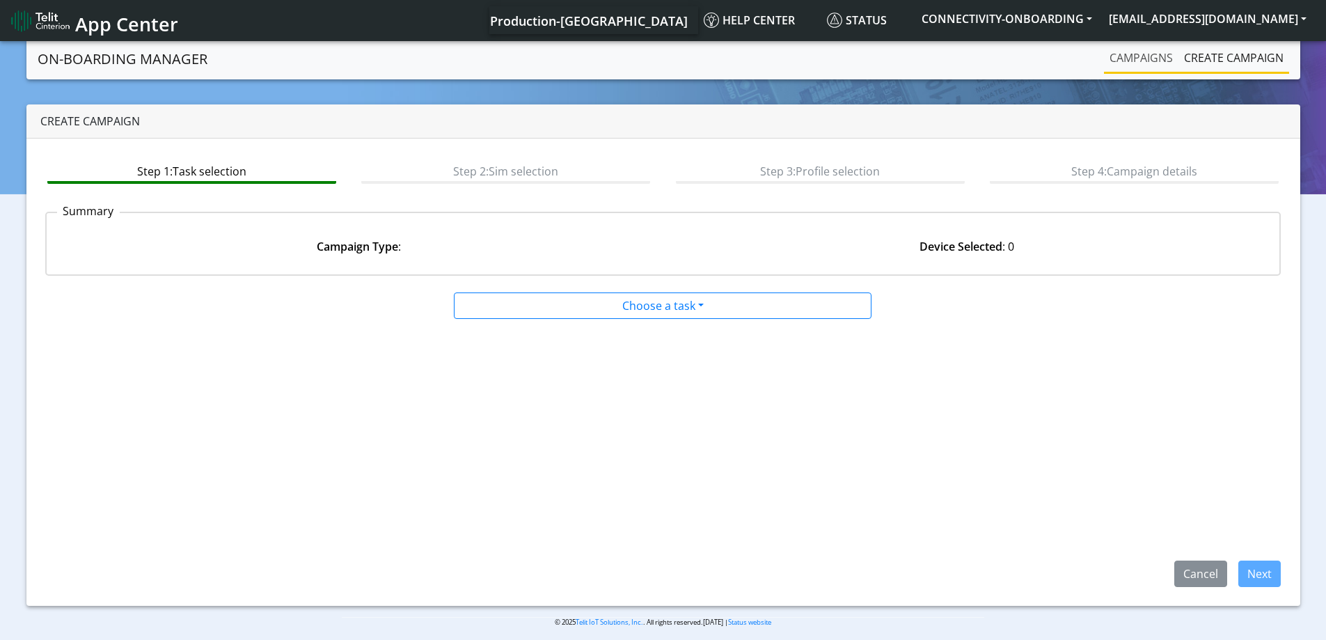
click at [1119, 56] on link "Campaigns" at bounding box center [1141, 58] width 74 height 28
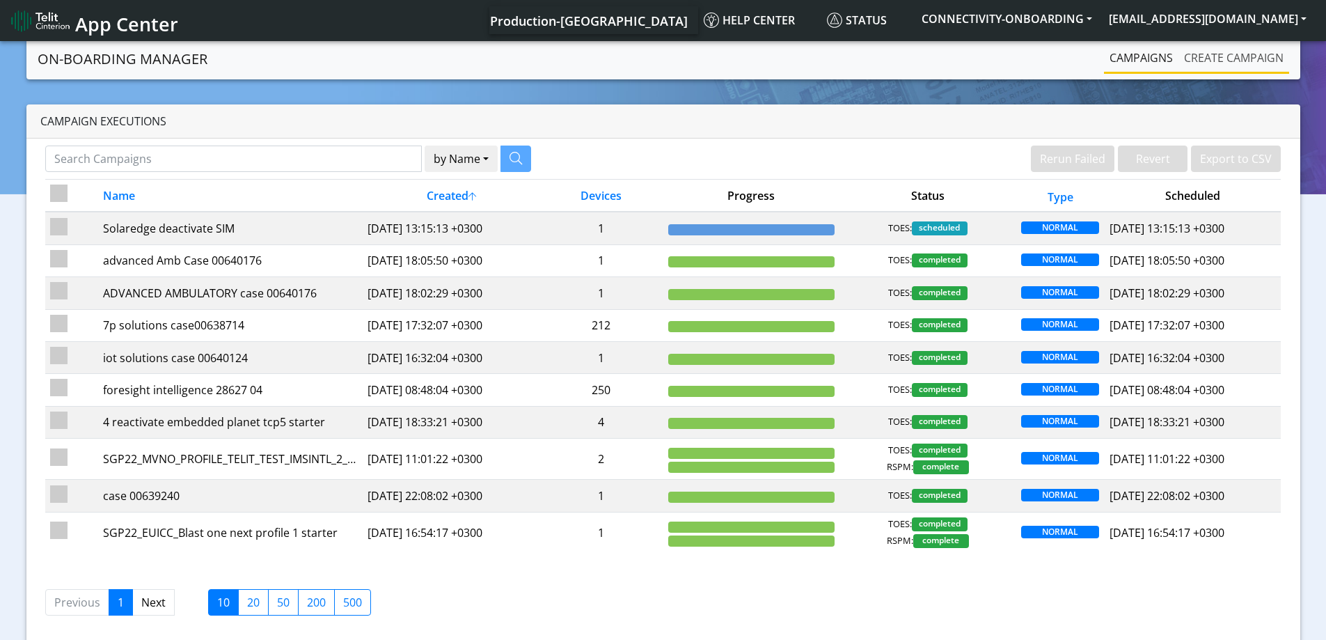
click at [1234, 69] on link "Create campaign" at bounding box center [1233, 58] width 111 height 28
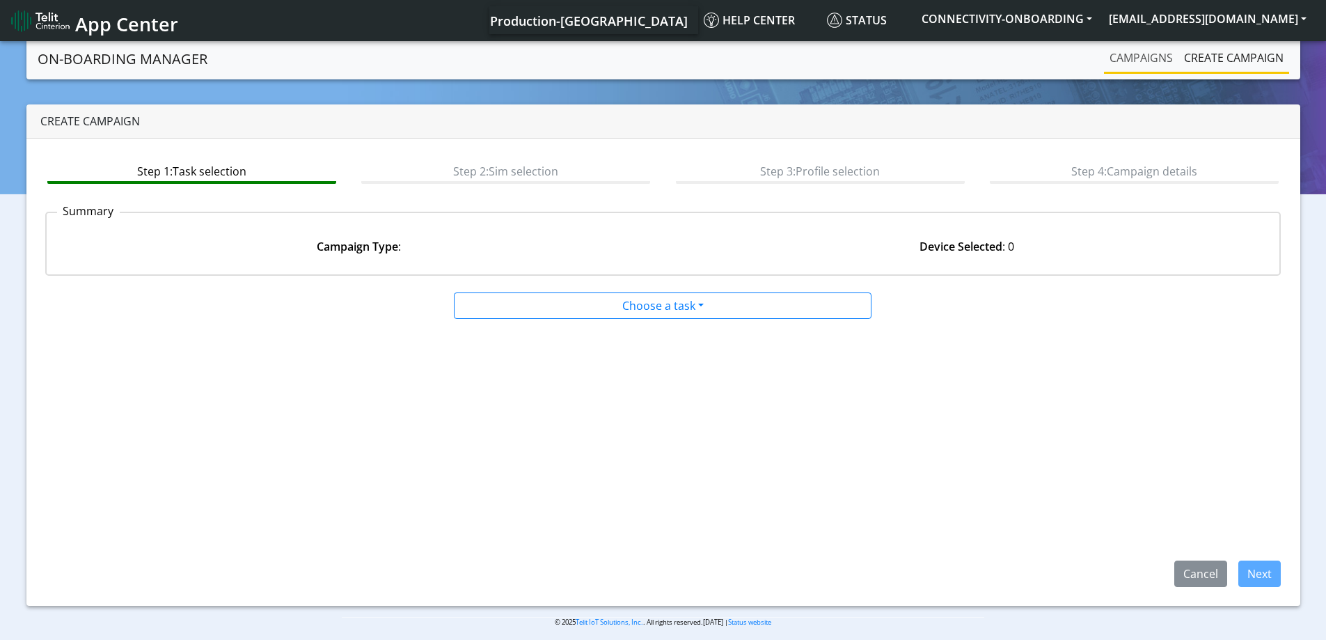
click at [1123, 54] on link "Campaigns" at bounding box center [1141, 58] width 74 height 28
